Goal: Information Seeking & Learning: Learn about a topic

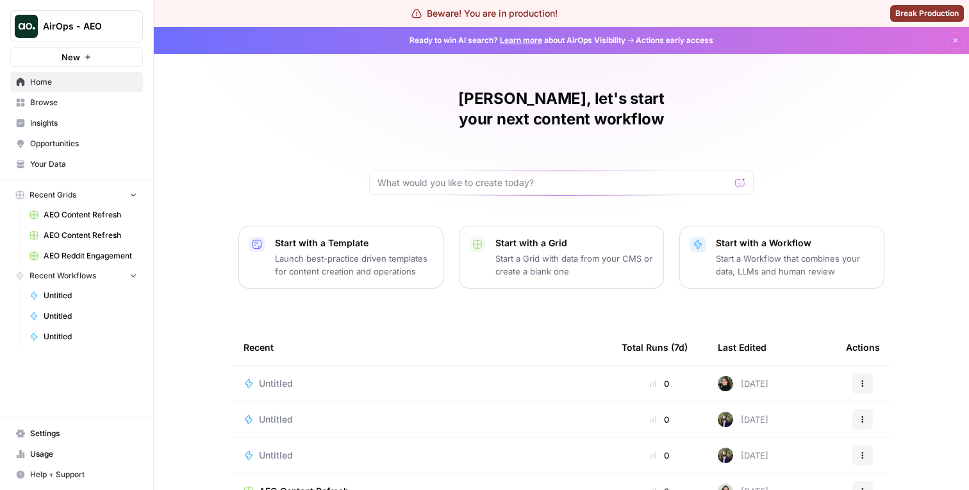
click at [77, 128] on span "Insights" at bounding box center [83, 123] width 107 height 12
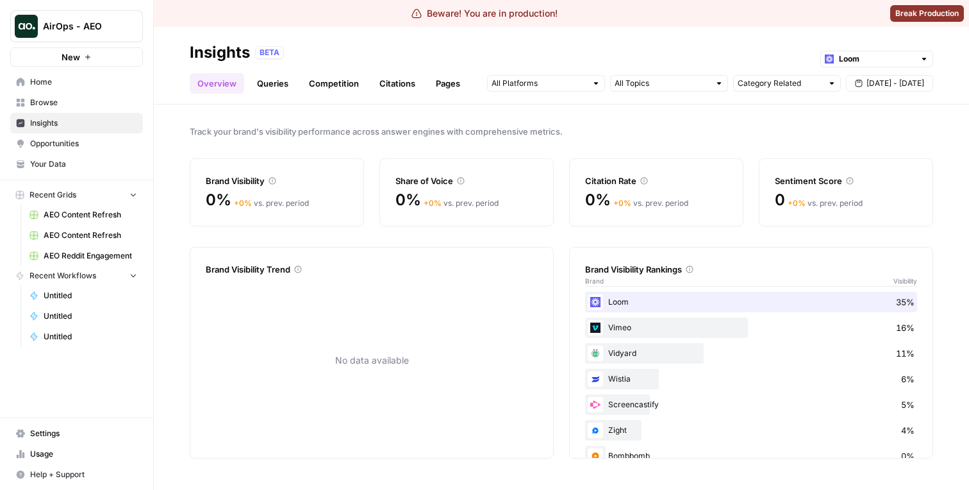
click at [390, 83] on link "Citations" at bounding box center [397, 83] width 51 height 21
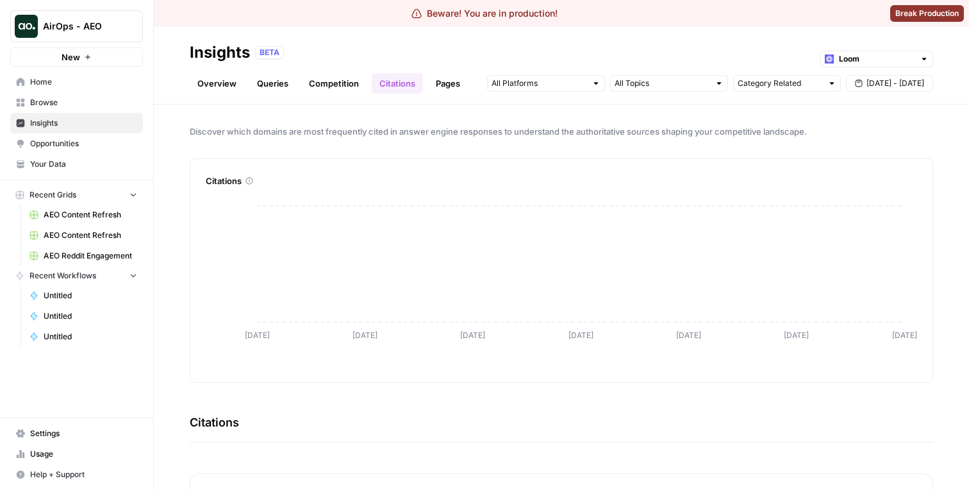
click at [344, 84] on link "Competition" at bounding box center [333, 83] width 65 height 21
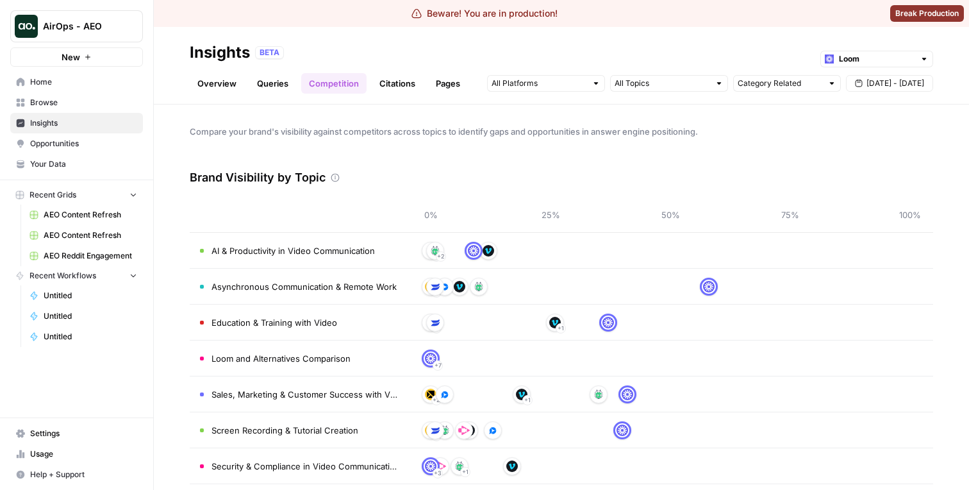
scroll to position [13, 0]
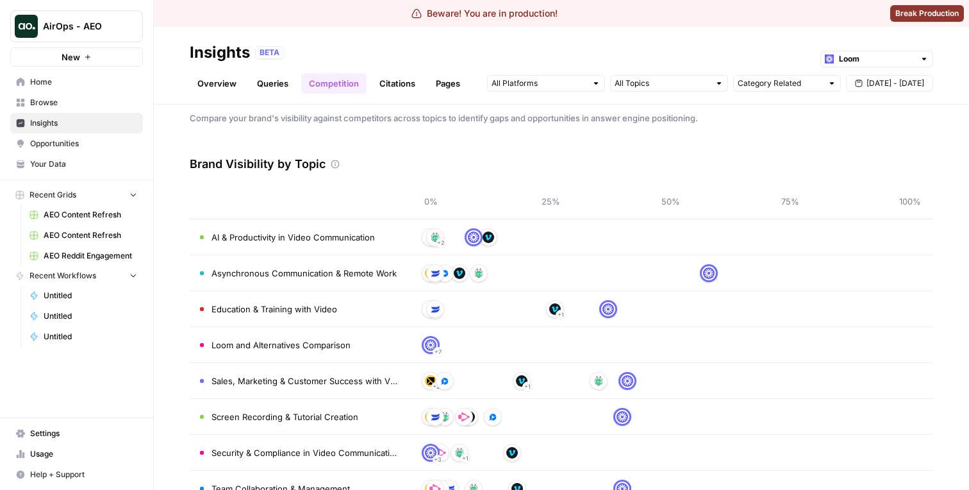
click at [270, 85] on link "Queries" at bounding box center [272, 83] width 47 height 21
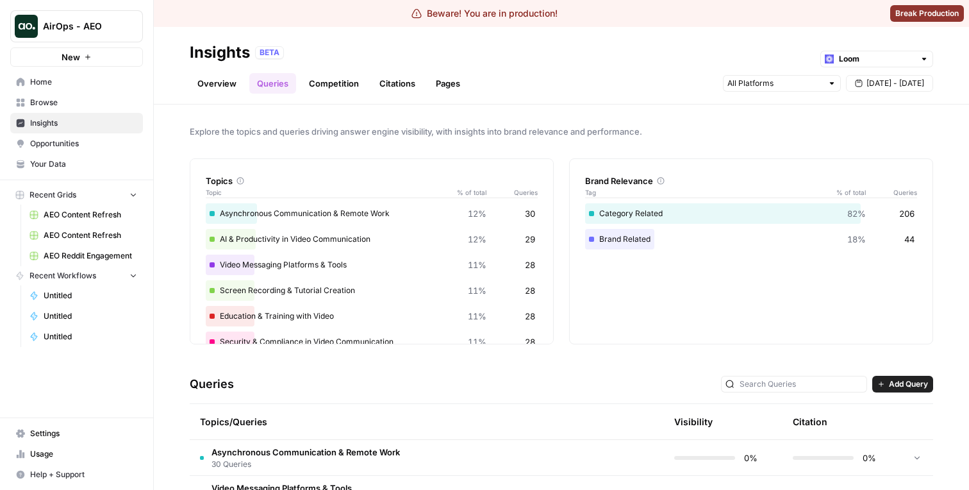
scroll to position [101, 0]
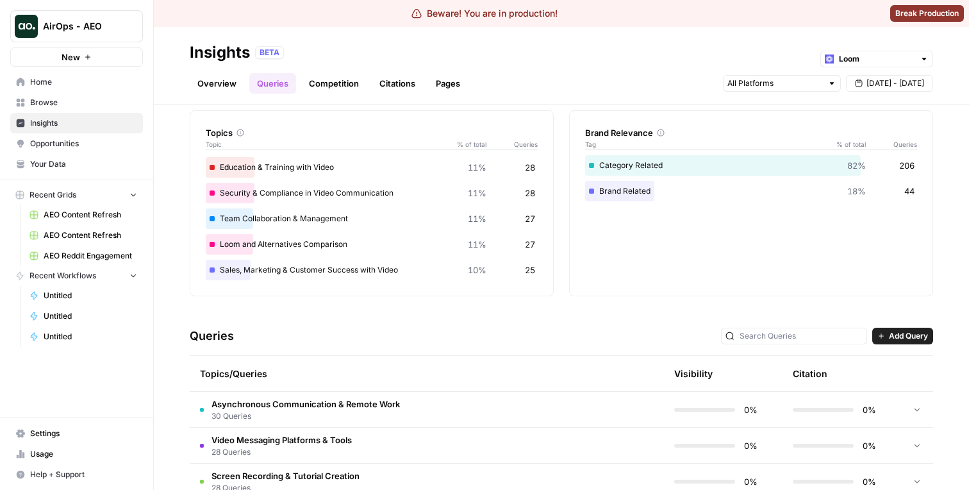
click at [378, 397] on span "Asynchronous Communication & Remote Work" at bounding box center [306, 403] width 188 height 13
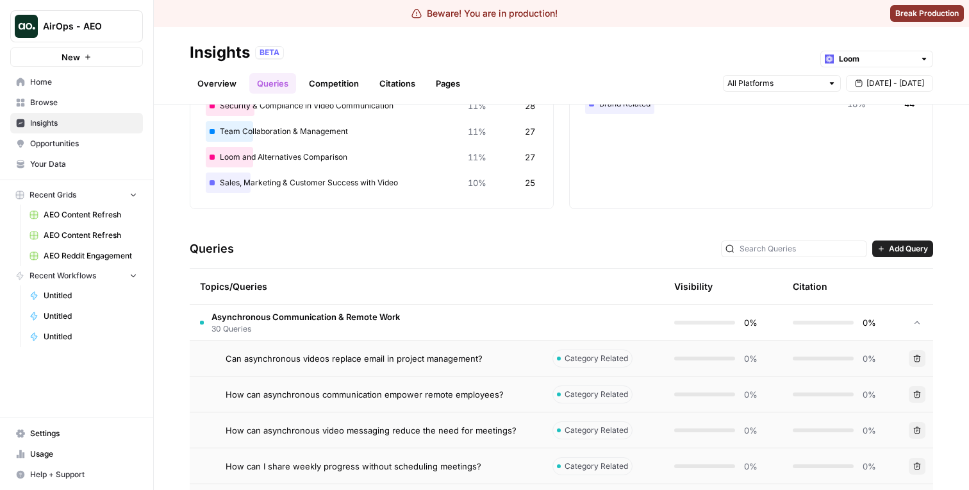
scroll to position [149, 0]
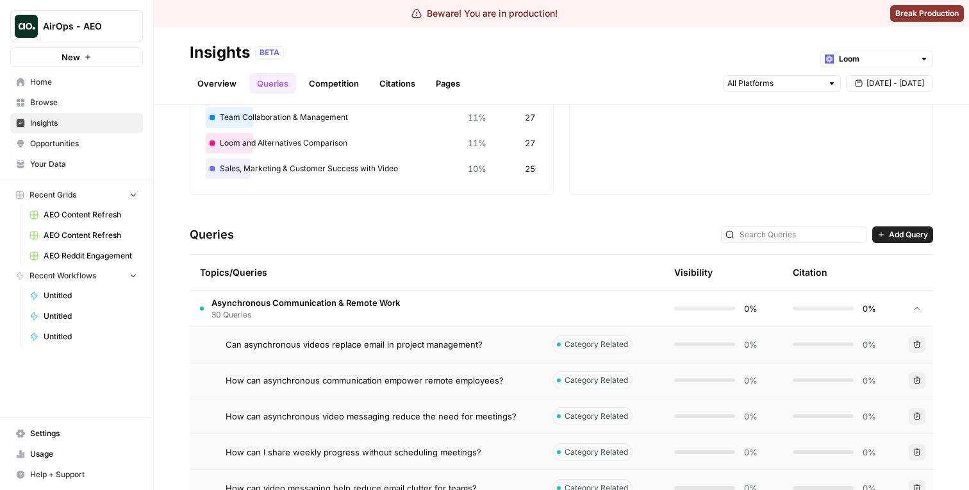
click at [407, 332] on td "Can asynchronous videos replace email in project management?" at bounding box center [366, 343] width 353 height 35
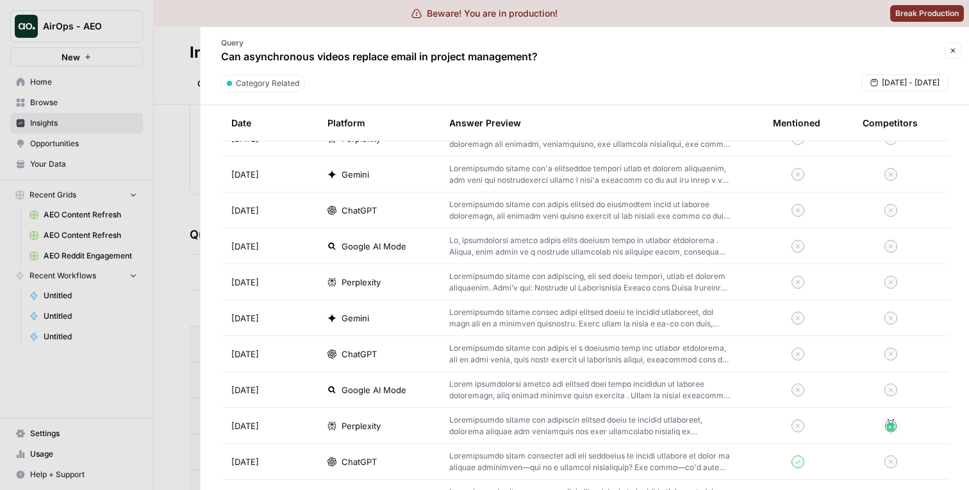
scroll to position [841, 0]
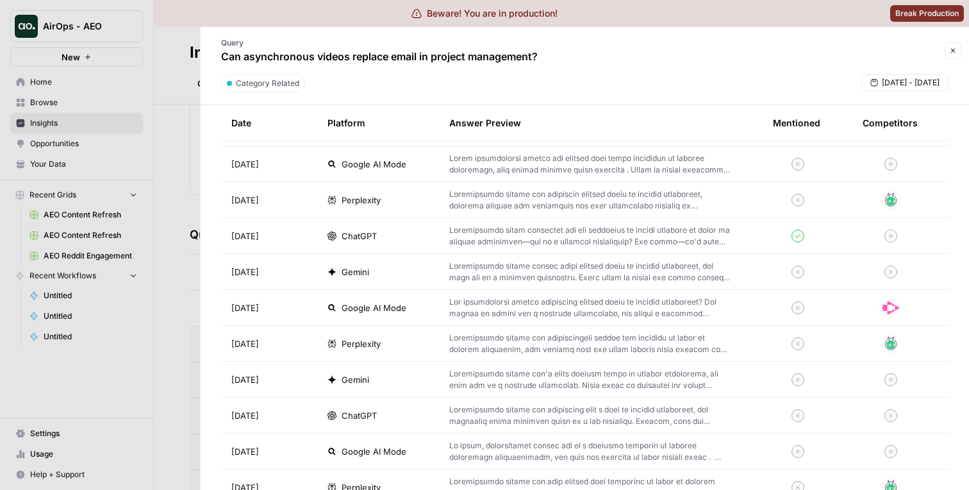
click at [128, 306] on div at bounding box center [484, 245] width 969 height 490
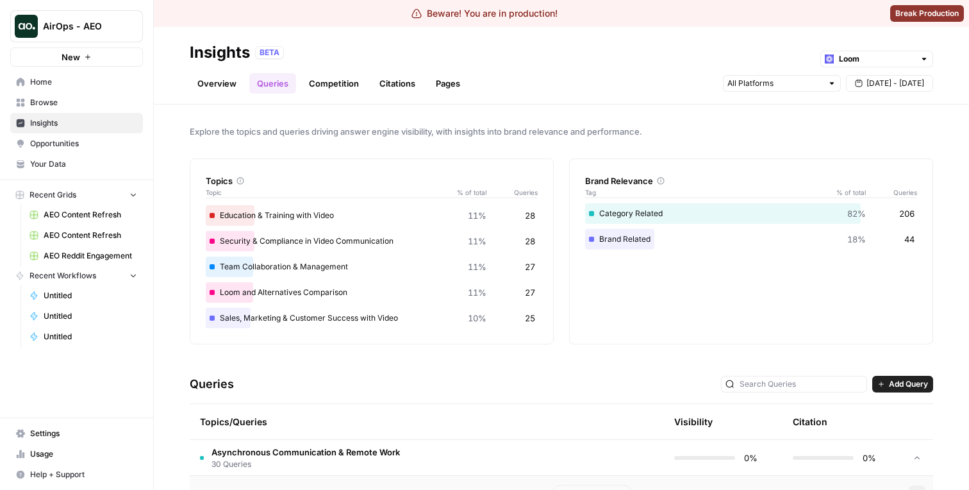
click at [445, 93] on link "Pages" at bounding box center [448, 83] width 40 height 21
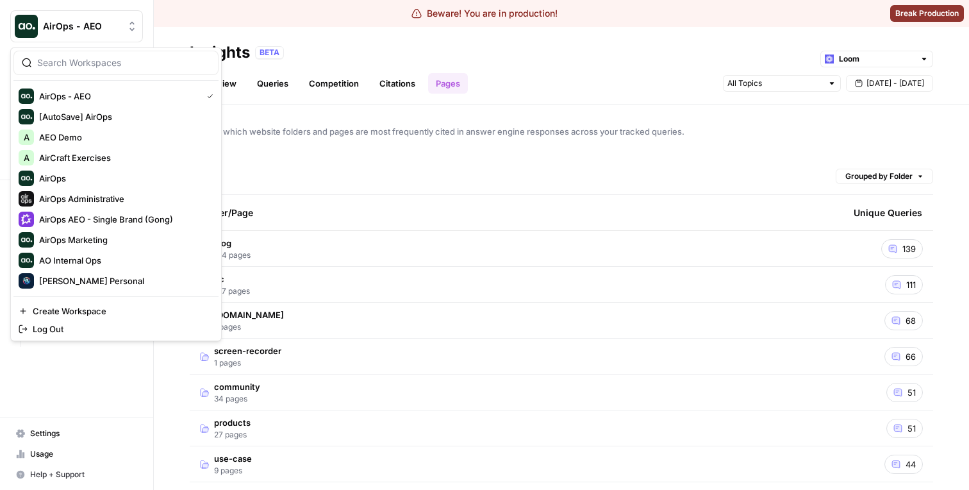
click at [121, 29] on div "AirOps - AEO" at bounding box center [91, 26] width 96 height 13
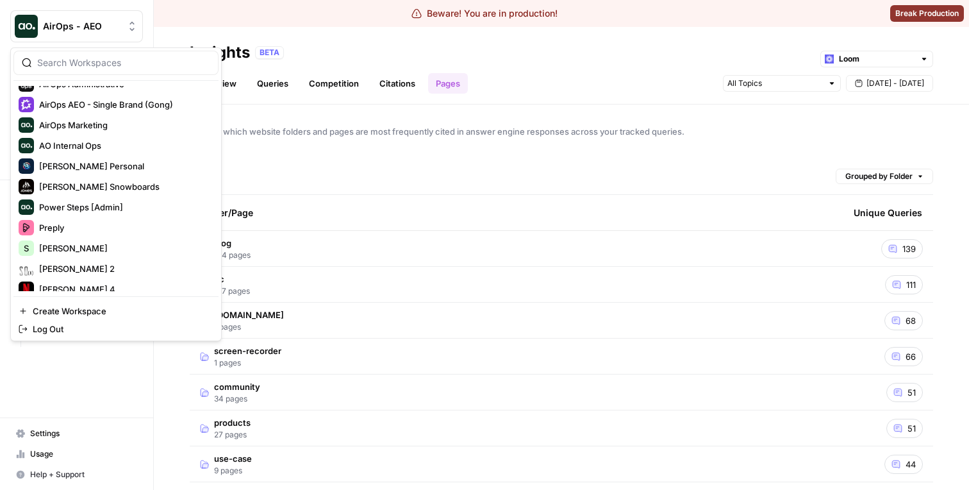
scroll to position [164, 0]
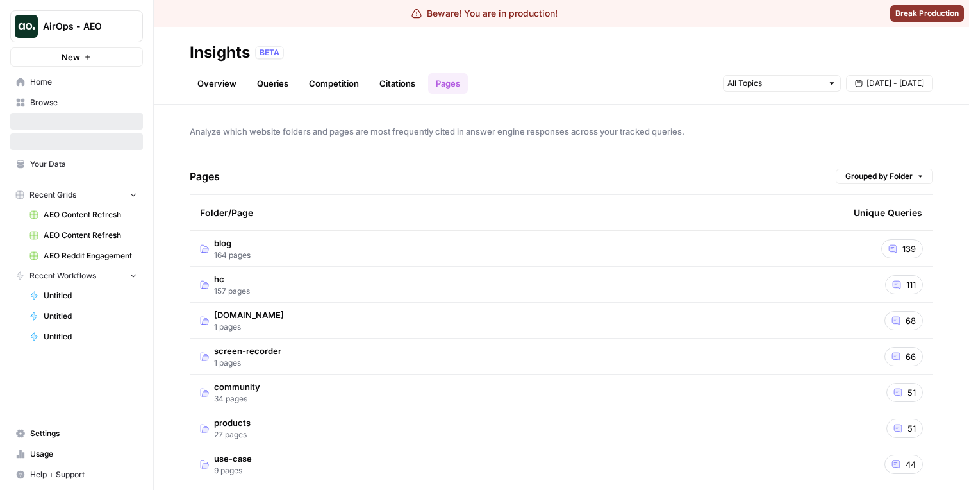
click at [104, 28] on span "AirOps - AEO" at bounding box center [82, 26] width 78 height 13
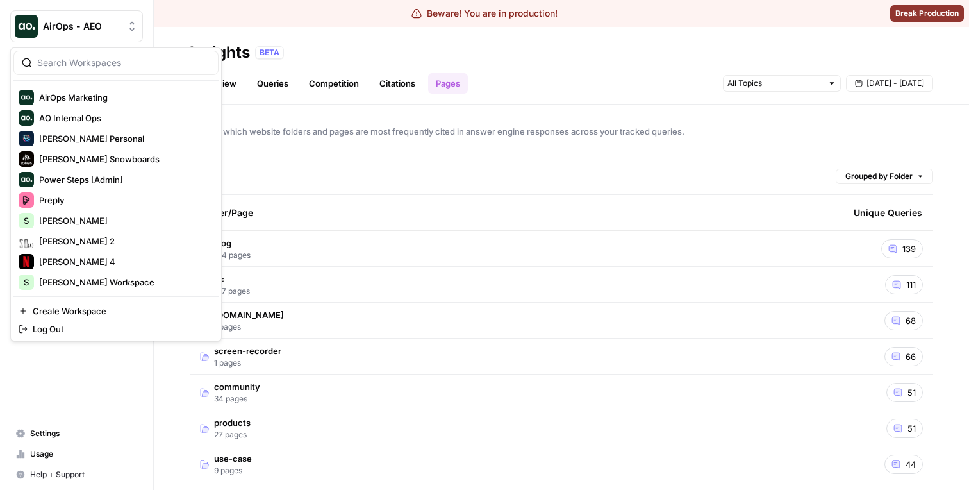
scroll to position [212, 0]
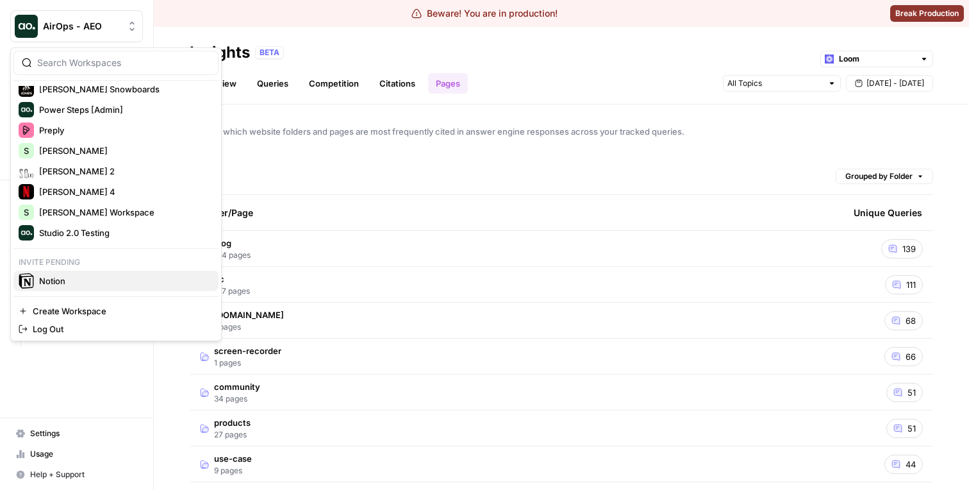
click at [74, 287] on div "Notion" at bounding box center [116, 280] width 195 height 15
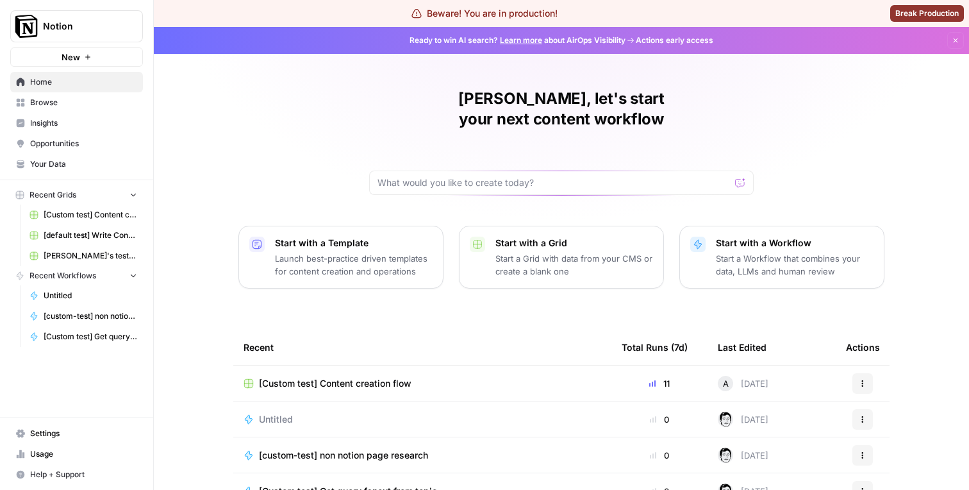
click at [78, 122] on span "Insights" at bounding box center [83, 123] width 107 height 12
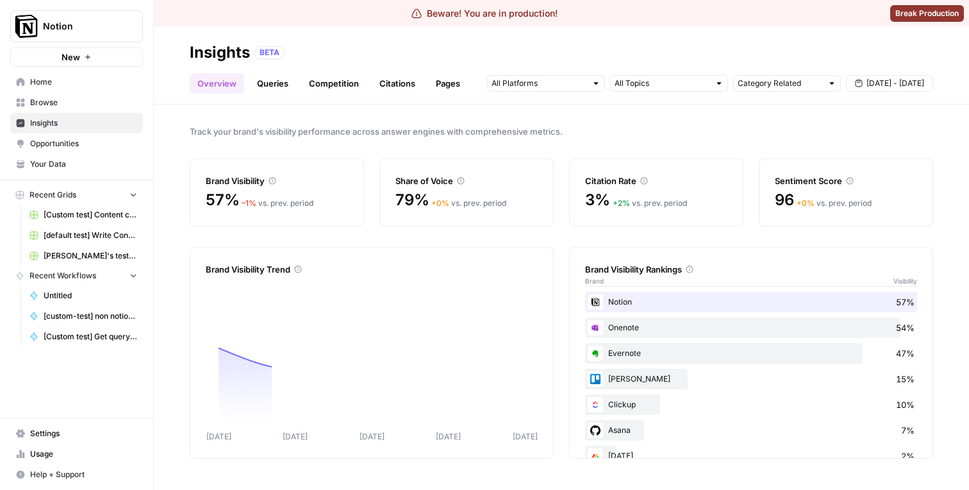
click at [455, 92] on link "Pages" at bounding box center [448, 83] width 40 height 21
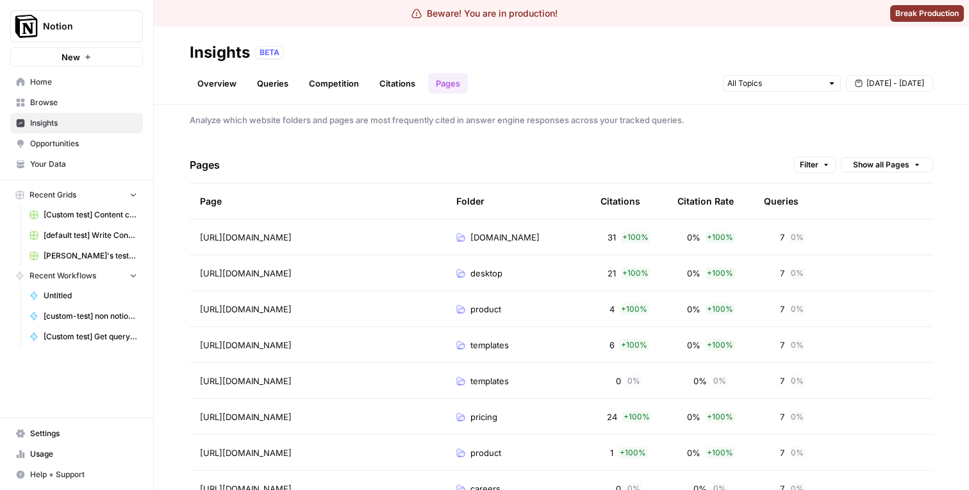
scroll to position [5, 0]
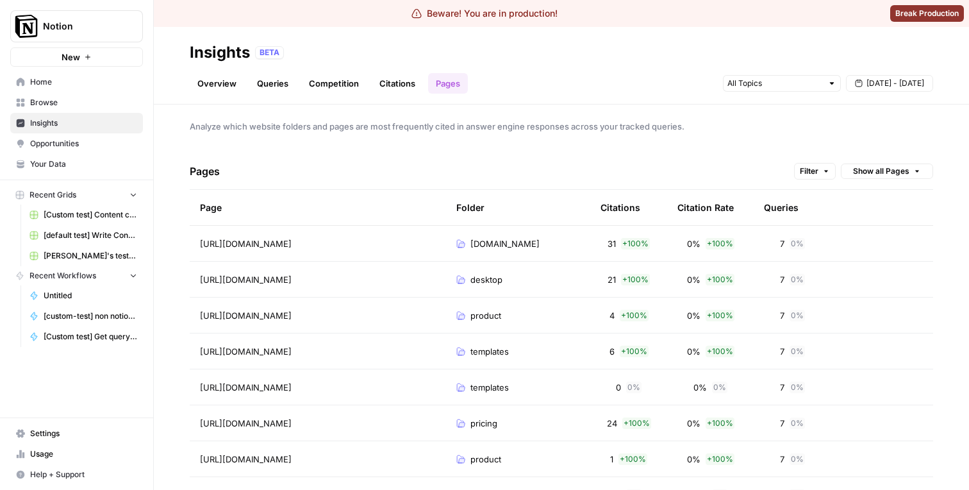
click at [814, 165] on span "Filter" at bounding box center [809, 171] width 19 height 12
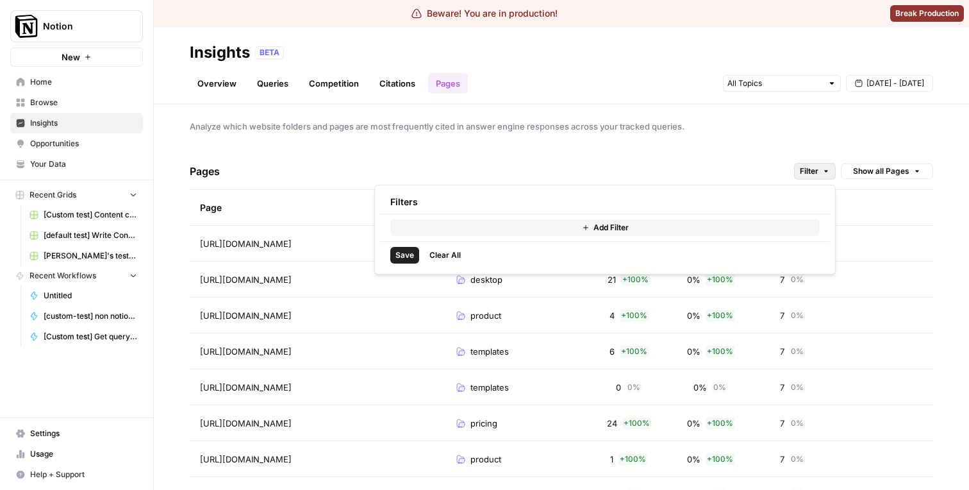
click at [671, 234] on button "Add Filter" at bounding box center [604, 227] width 429 height 17
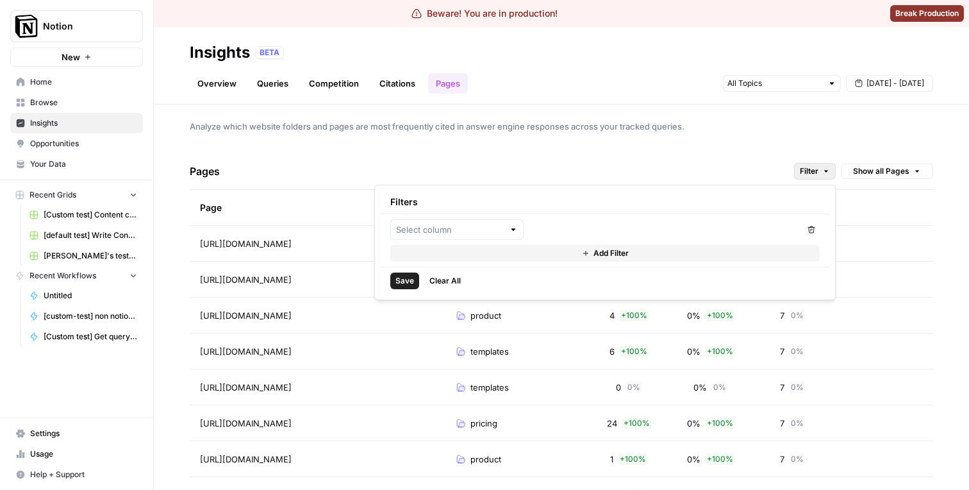
click at [438, 281] on span "Clear All" at bounding box center [444, 281] width 31 height 12
click at [449, 286] on span "Clear All" at bounding box center [444, 281] width 31 height 12
click at [404, 285] on span "Save" at bounding box center [404, 281] width 19 height 12
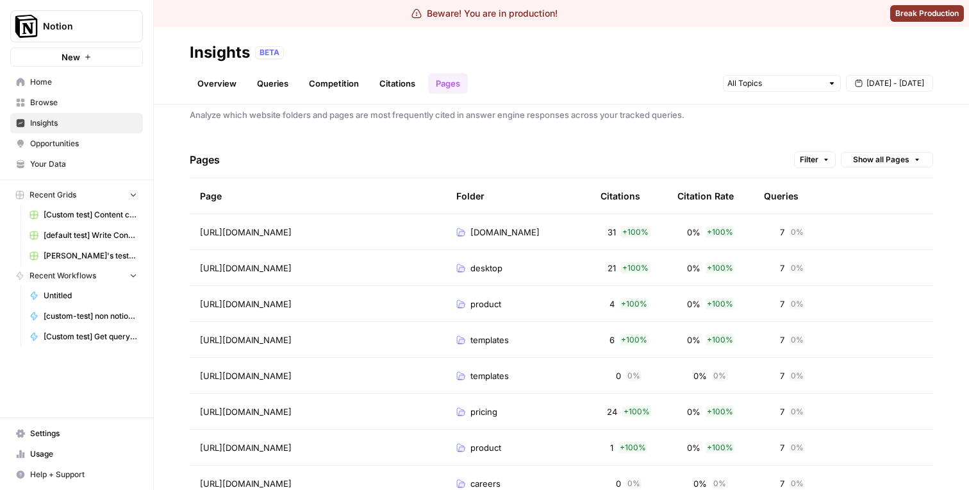
scroll to position [0, 0]
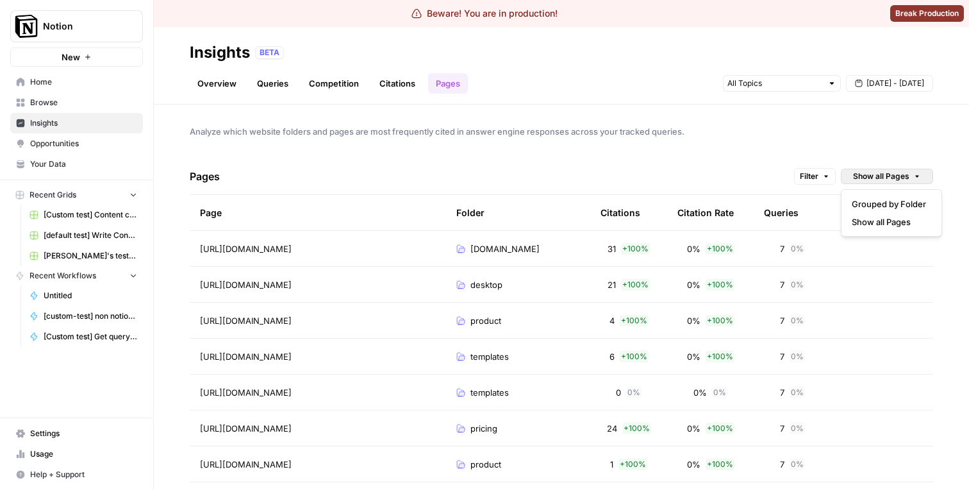
click at [881, 173] on span "Show all Pages" at bounding box center [881, 176] width 56 height 12
click at [863, 224] on span "Show all Pages" at bounding box center [889, 221] width 74 height 13
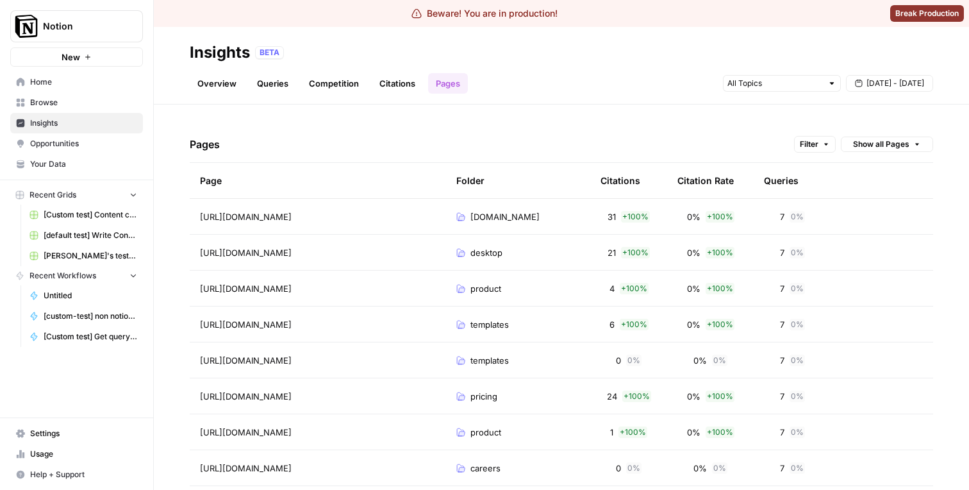
scroll to position [41, 0]
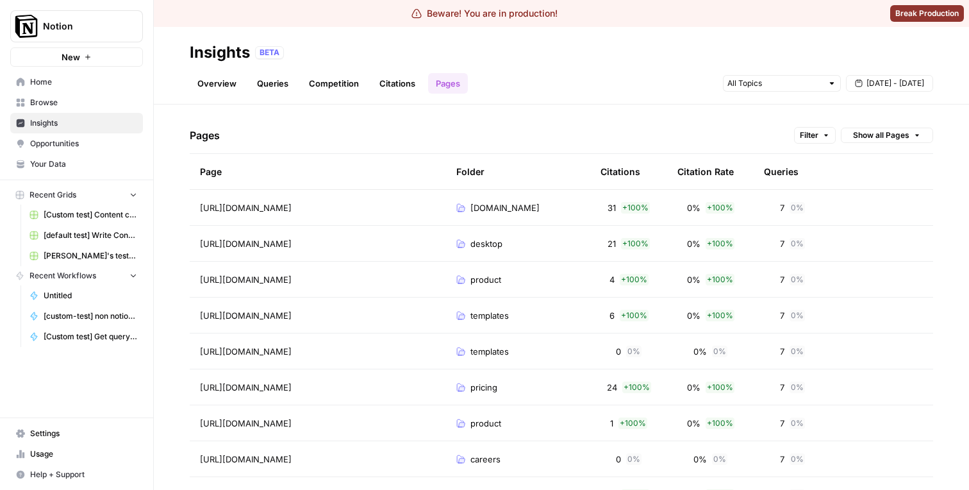
click at [880, 174] on tr "Page Folder Citations Citation Rate Queries" at bounding box center [562, 172] width 744 height 36
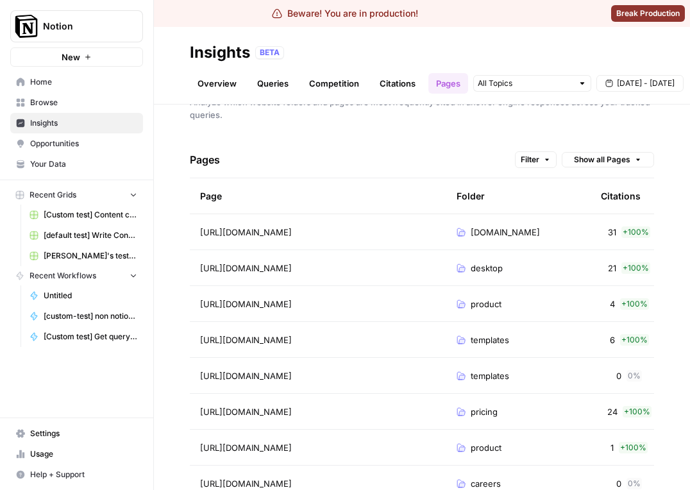
scroll to position [47, 0]
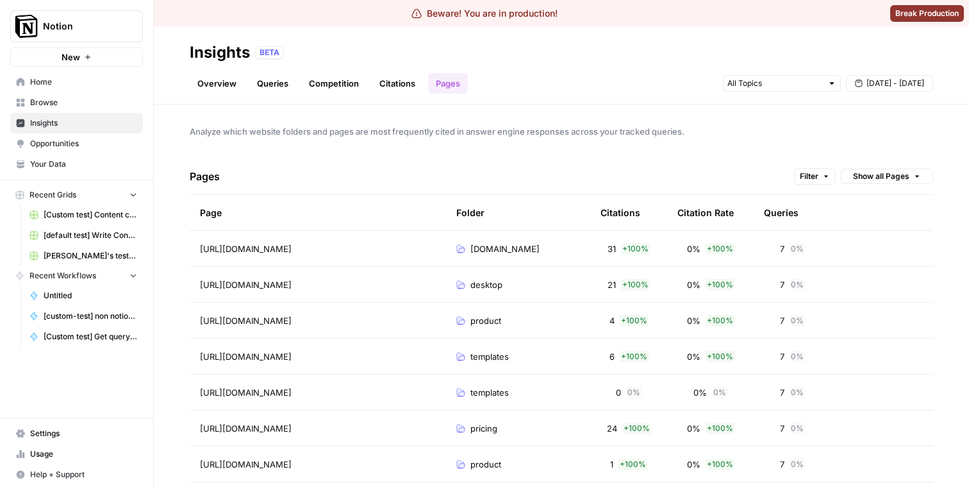
click at [689, 78] on span "[DATE] - [DATE]" at bounding box center [896, 84] width 58 height 12
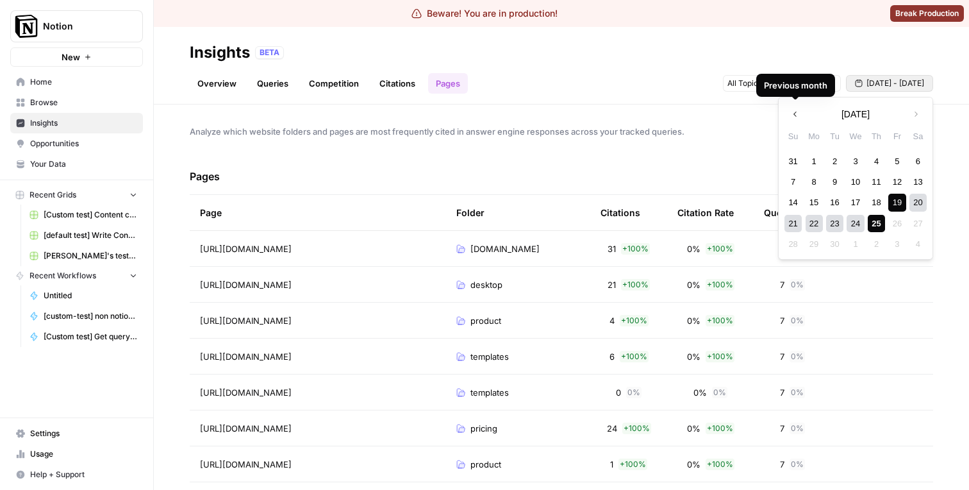
click at [689, 124] on button "Previous month" at bounding box center [795, 114] width 23 height 23
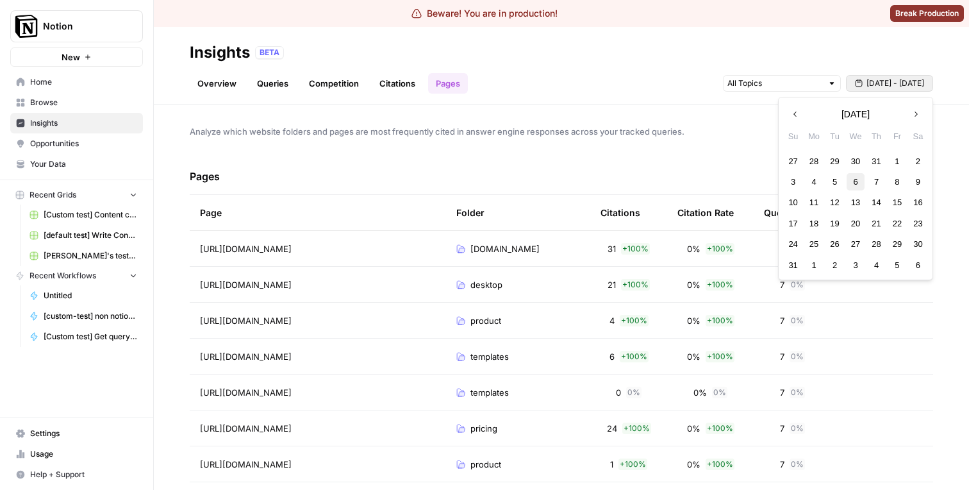
click at [689, 179] on div "3 4 5 6 7 8 9" at bounding box center [855, 181] width 145 height 21
click at [689, 191] on div "3 4 5 6 7 8 9" at bounding box center [855, 181] width 145 height 21
click at [689, 185] on div "6" at bounding box center [855, 181] width 17 height 17
click at [689, 114] on icon "button" at bounding box center [915, 114] width 9 height 9
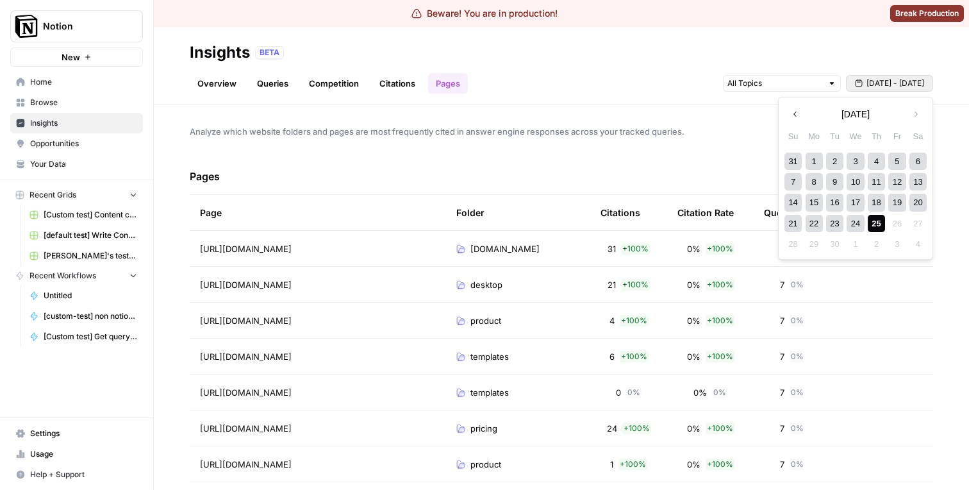
click at [689, 228] on div "25" at bounding box center [876, 223] width 17 height 17
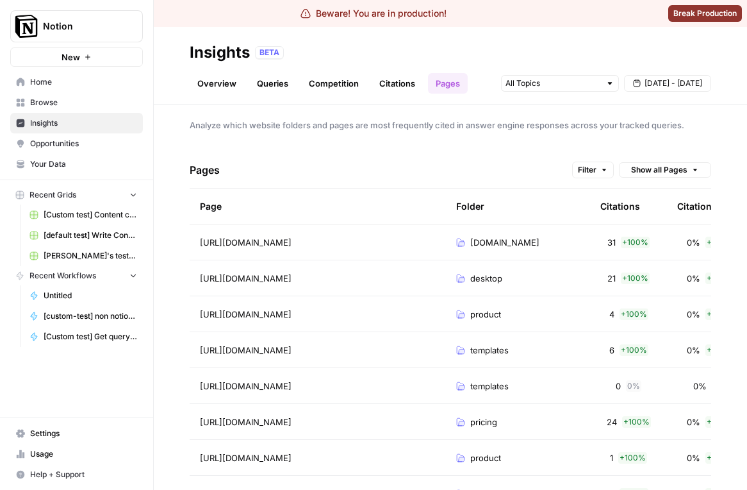
scroll to position [0, 119]
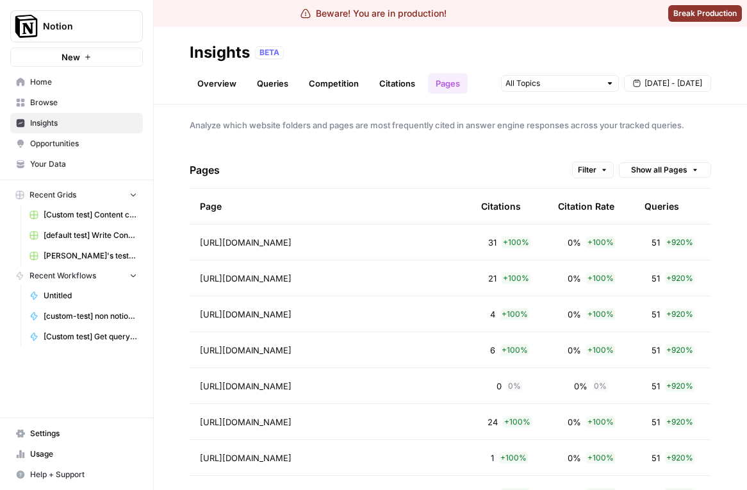
click at [590, 179] on div "Pages Filter Show all Pages" at bounding box center [451, 170] width 522 height 37
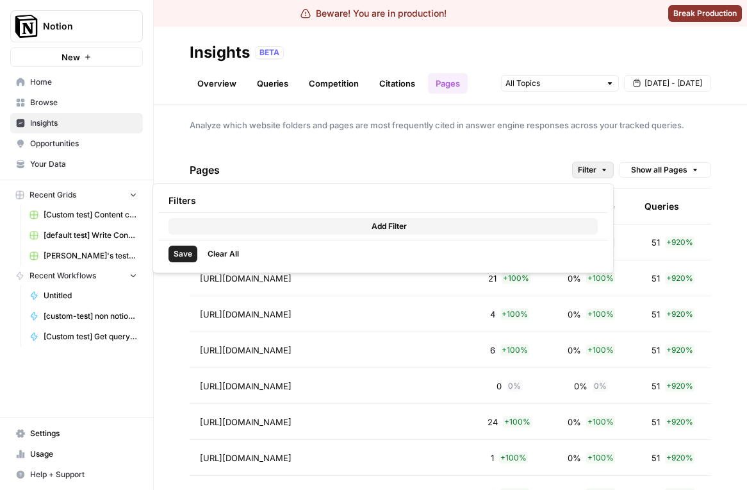
click at [590, 168] on span "Filter" at bounding box center [587, 170] width 19 height 12
click at [553, 215] on div "Add Filter" at bounding box center [383, 226] width 450 height 27
click at [530, 228] on button "Add Filter" at bounding box center [383, 226] width 429 height 17
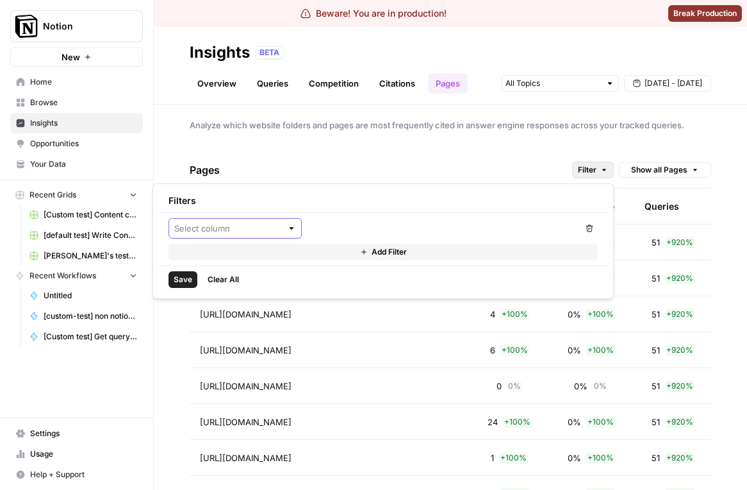
click at [237, 226] on input "text" at bounding box center [228, 228] width 108 height 13
click at [242, 258] on span "Citations" at bounding box center [240, 258] width 92 height 13
type input "Citations"
click at [413, 229] on input "number" at bounding box center [374, 228] width 122 height 13
type input "100"
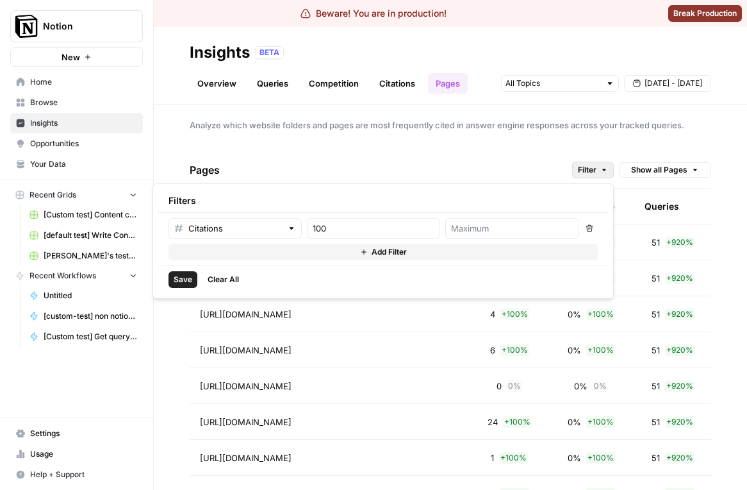
click at [179, 279] on span "Save" at bounding box center [183, 280] width 19 height 12
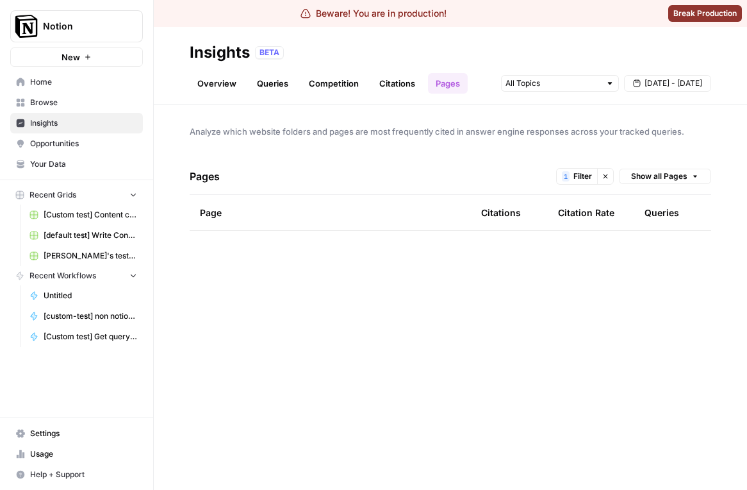
click at [390, 158] on div "Analyze which website folders and pages are most frequently cited in answer eng…" at bounding box center [451, 296] width 594 height 385
click at [604, 163] on div "Pages 1 Filter Clear filters Show all Pages" at bounding box center [451, 176] width 522 height 37
click at [604, 172] on icon "button" at bounding box center [606, 176] width 8 height 8
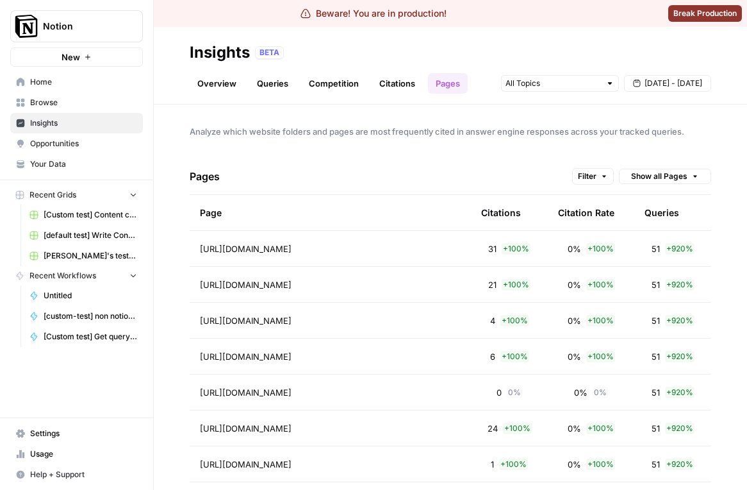
scroll to position [3, 0]
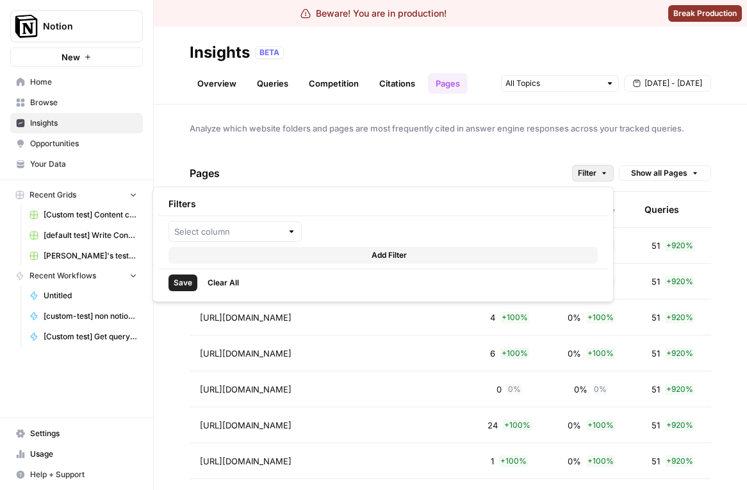
click at [595, 176] on span "Filter" at bounding box center [587, 173] width 19 height 12
click at [268, 229] on input "text" at bounding box center [228, 231] width 108 height 13
type input "3"
click at [245, 261] on span "Citations" at bounding box center [240, 261] width 92 height 13
type input "Citations"
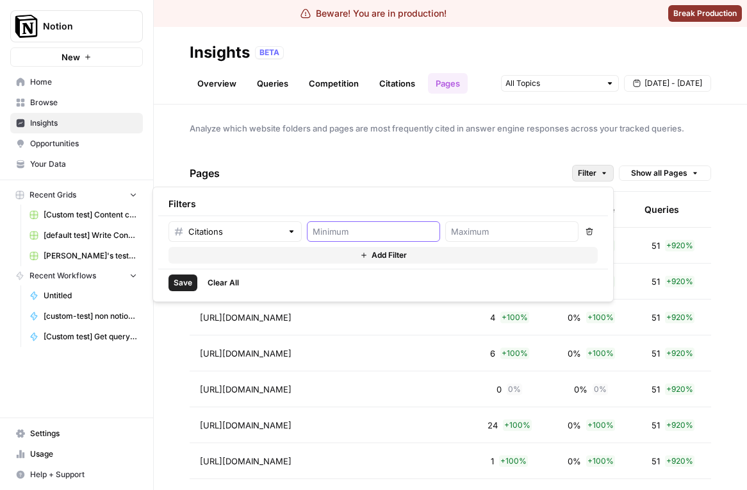
click at [345, 232] on input "number" at bounding box center [374, 231] width 122 height 13
type input "30"
click at [176, 285] on span "Save" at bounding box center [183, 283] width 19 height 12
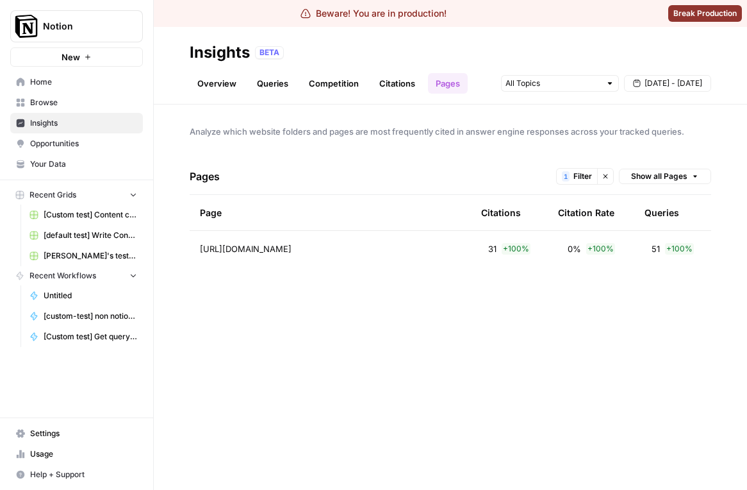
click at [603, 178] on icon "button" at bounding box center [606, 176] width 8 height 8
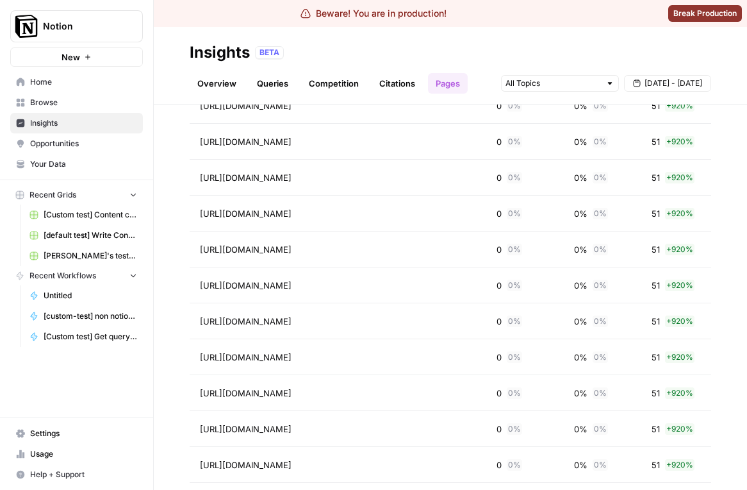
scroll to position [1334, 0]
